Goal: Task Accomplishment & Management: Manage account settings

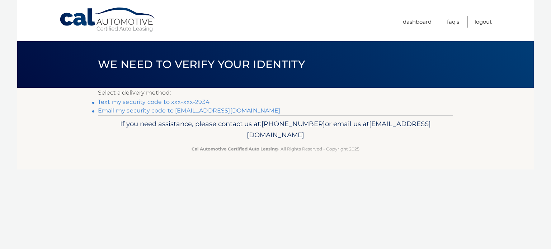
click at [168, 102] on link "Text my security code to xxx-xxx-2934" at bounding box center [154, 102] width 112 height 7
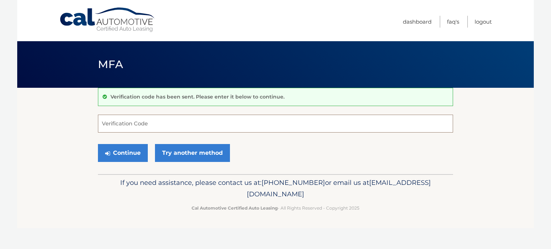
click at [136, 121] on input "Verification Code" at bounding box center [275, 124] width 355 height 18
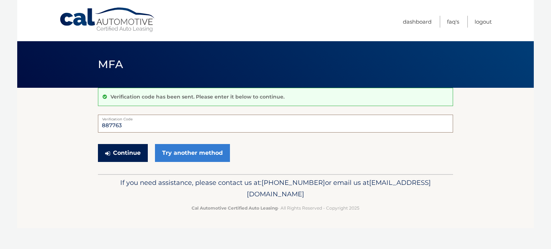
type input "887763"
click at [136, 149] on button "Continue" at bounding box center [123, 153] width 50 height 18
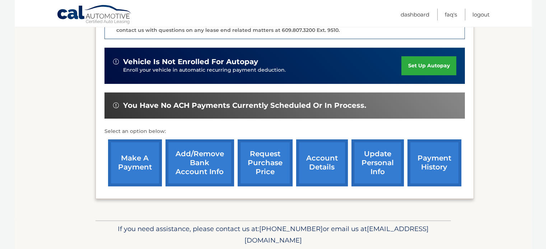
scroll to position [215, 0]
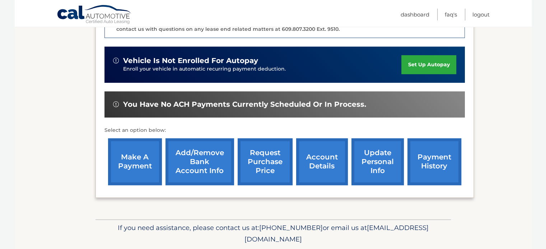
click at [126, 155] on link "make a payment" at bounding box center [135, 162] width 54 height 47
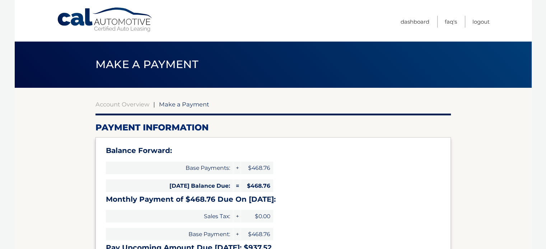
select select "ZGE2YzRjN2ItODdjNS00ZWQ4LWJmYTItMmRjMGY1ZTc2YTBi"
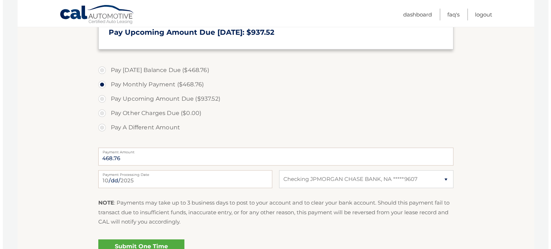
scroll to position [251, 0]
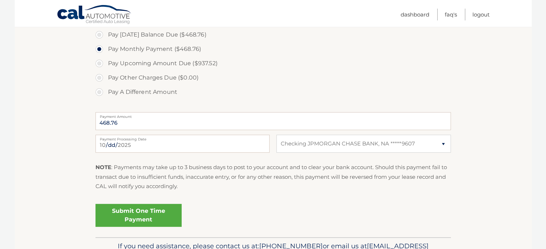
click at [136, 213] on link "Submit One Time Payment" at bounding box center [138, 215] width 86 height 23
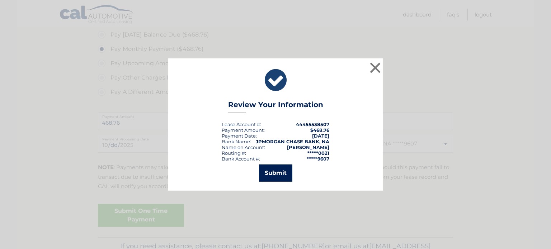
click at [270, 172] on button "Submit" at bounding box center [275, 173] width 33 height 17
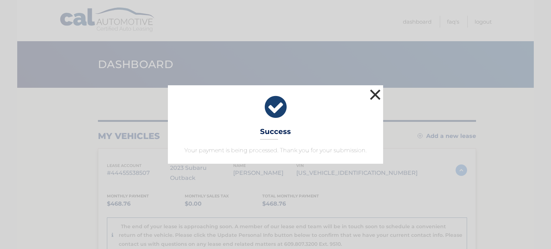
drag, startPoint x: 377, startPoint y: 96, endPoint x: 352, endPoint y: 105, distance: 26.3
click at [377, 96] on button "×" at bounding box center [375, 95] width 14 height 14
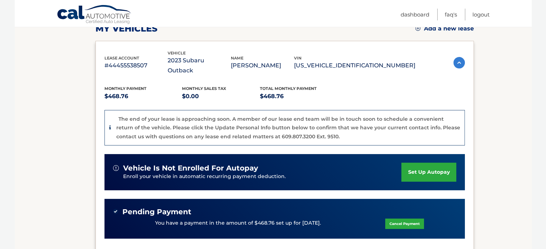
scroll to position [36, 0]
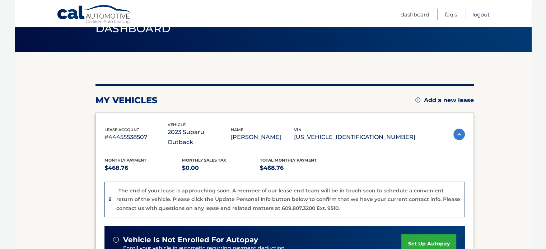
click at [481, 14] on link "Logout" at bounding box center [480, 15] width 17 height 12
